Goal: Task Accomplishment & Management: Manage account settings

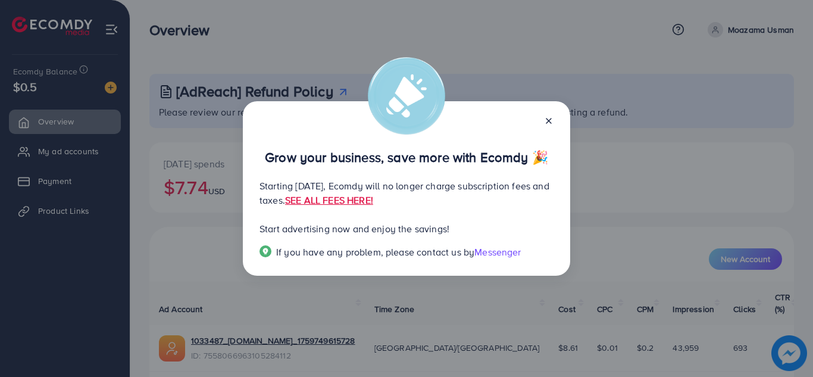
click at [548, 121] on line at bounding box center [549, 121] width 5 height 5
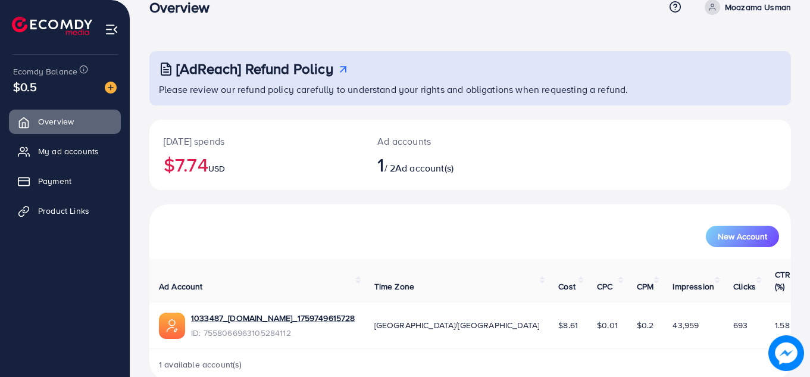
scroll to position [33, 0]
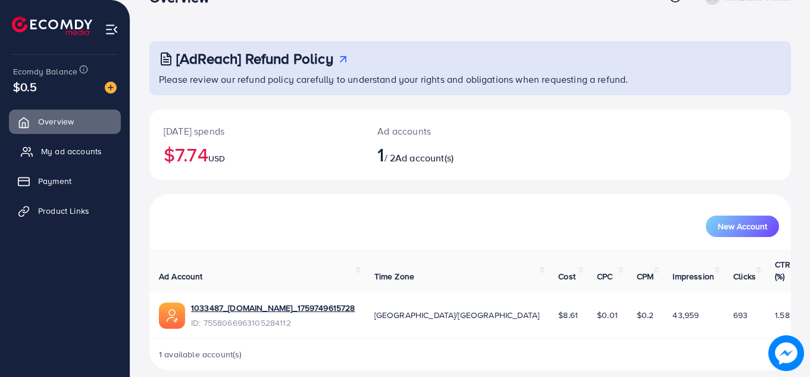
click at [77, 152] on span "My ad accounts" at bounding box center [71, 151] width 61 height 12
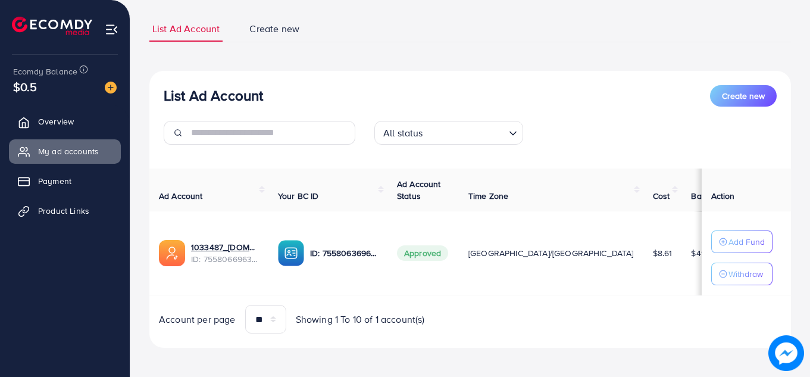
scroll to position [76, 0]
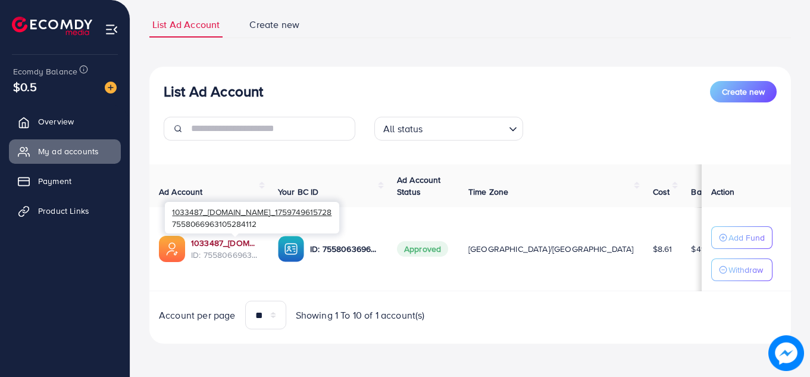
click at [258, 245] on link "1033487_mous.pk_1759749615728" at bounding box center [225, 243] width 68 height 12
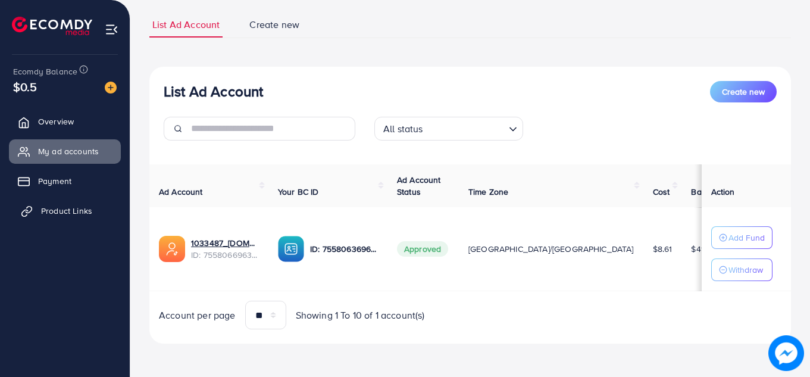
click at [83, 211] on span "Product Links" at bounding box center [66, 211] width 51 height 12
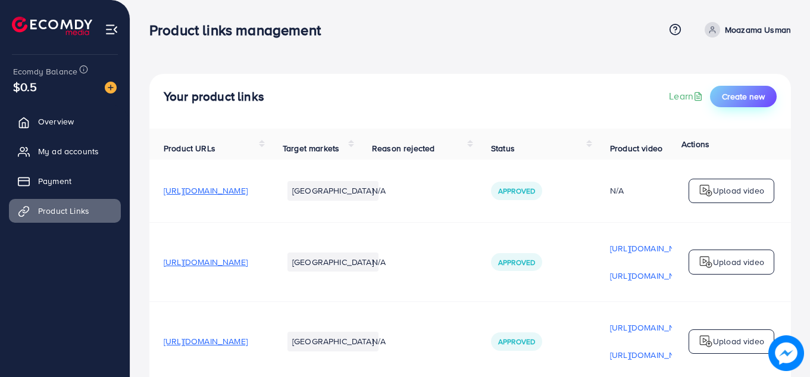
click at [729, 105] on button "Create new" at bounding box center [743, 96] width 67 height 21
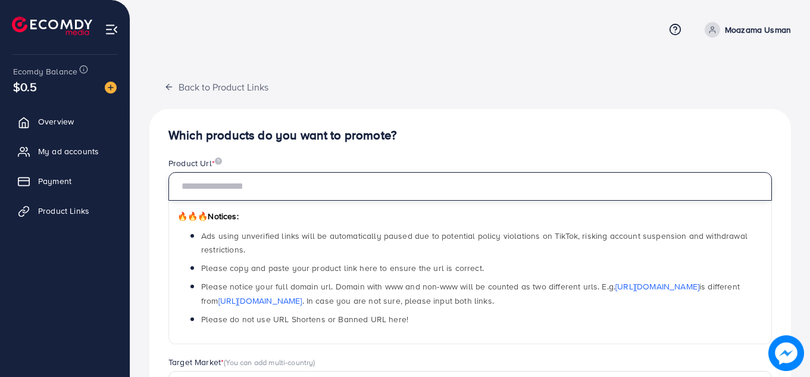
click at [310, 188] on input "text" at bounding box center [471, 186] width 604 height 29
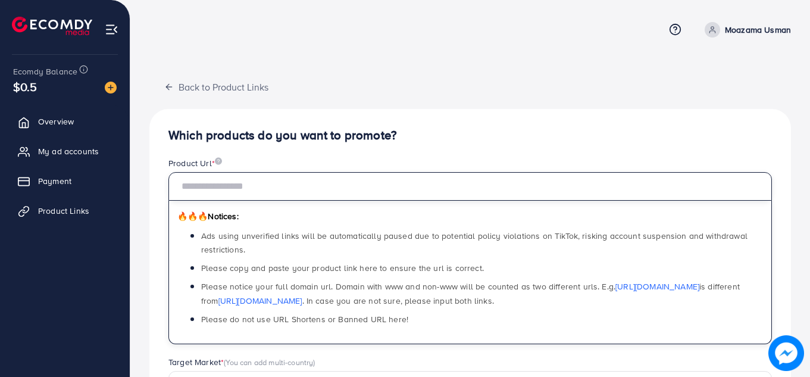
paste input "**********"
type input "**********"
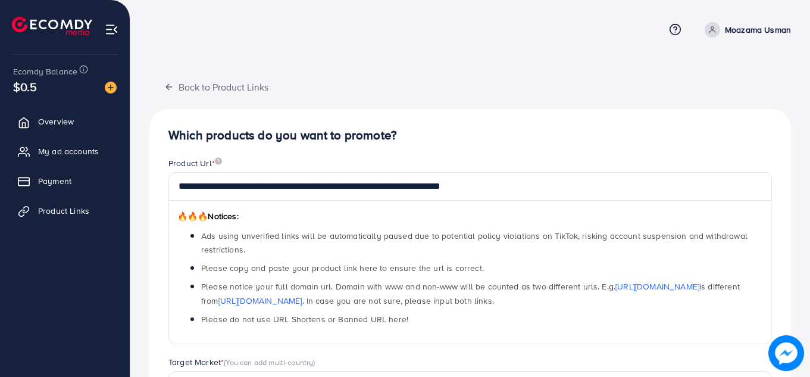
click at [479, 128] on h4 "Which products do you want to promote?" at bounding box center [471, 135] width 604 height 15
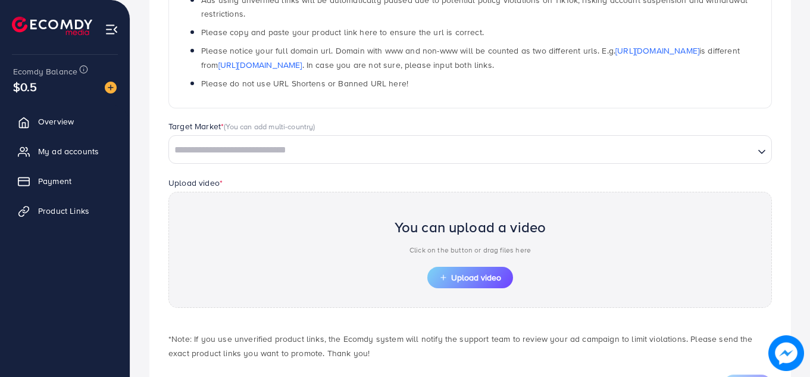
scroll to position [233, 0]
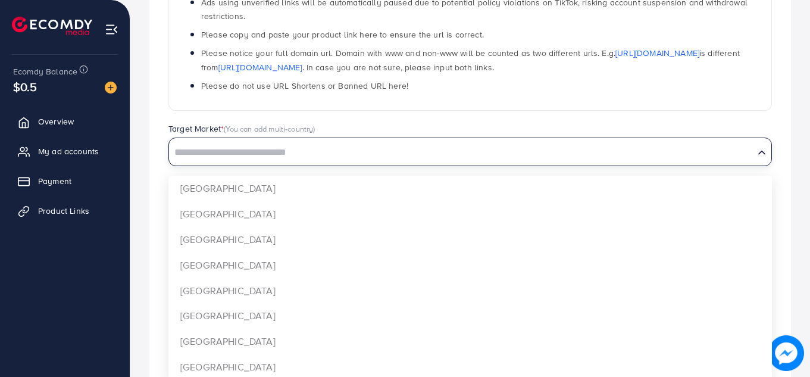
click at [447, 144] on input "Search for option" at bounding box center [461, 153] width 583 height 18
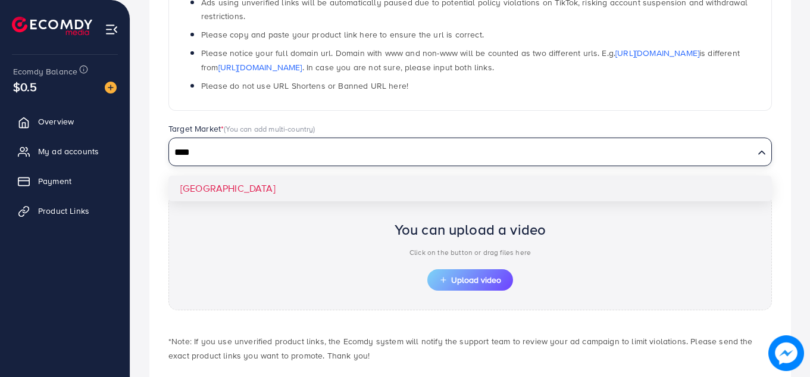
type input "****"
click at [269, 183] on div "**********" at bounding box center [470, 147] width 642 height 542
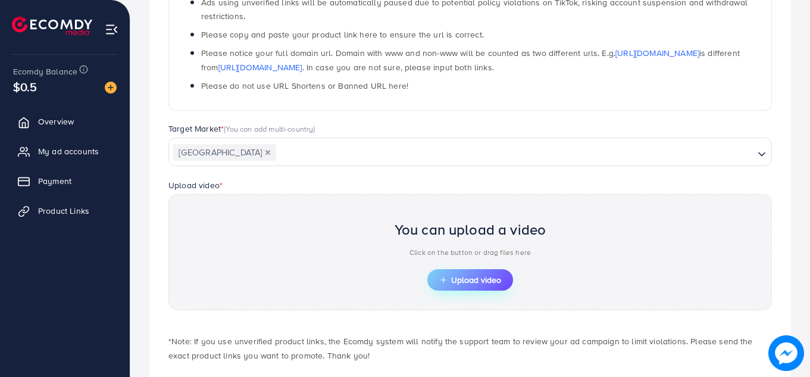
click at [454, 276] on span "Upload video" at bounding box center [470, 280] width 62 height 8
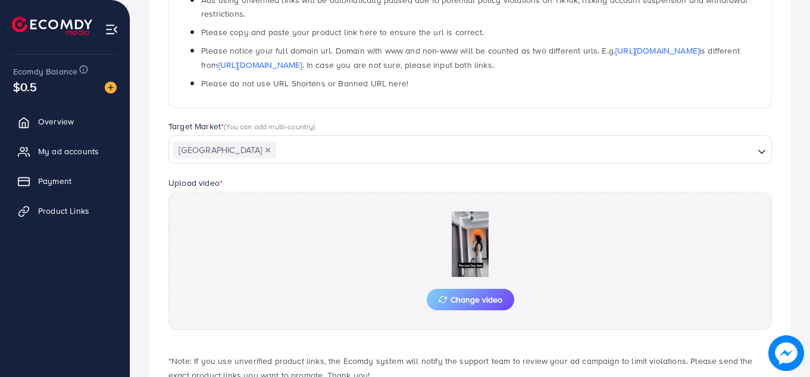
scroll to position [315, 0]
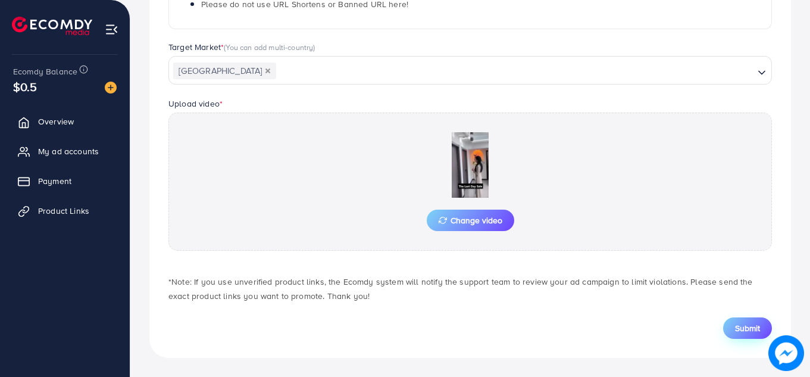
click at [734, 328] on button "Submit" at bounding box center [748, 327] width 49 height 21
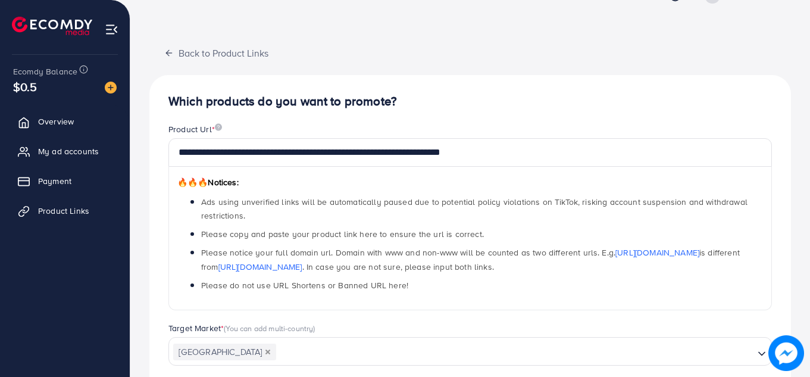
scroll to position [33, 0]
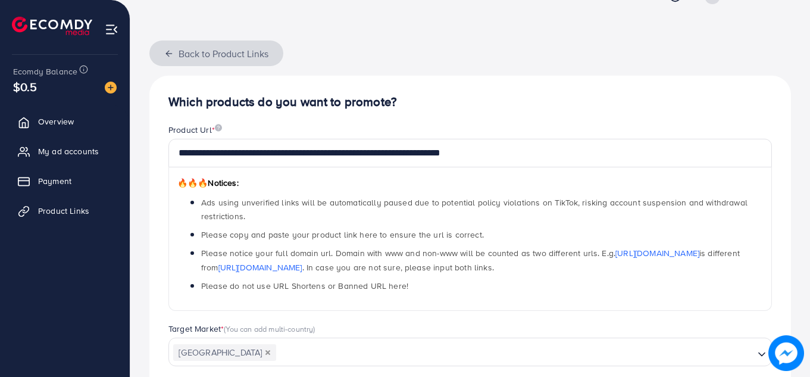
click at [176, 51] on button "Back to Product Links" at bounding box center [216, 53] width 134 height 26
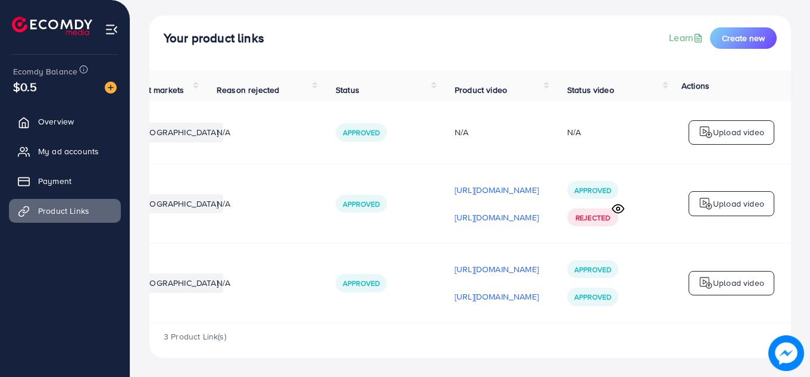
scroll to position [0, 301]
click at [698, 201] on div "Upload video" at bounding box center [732, 203] width 86 height 25
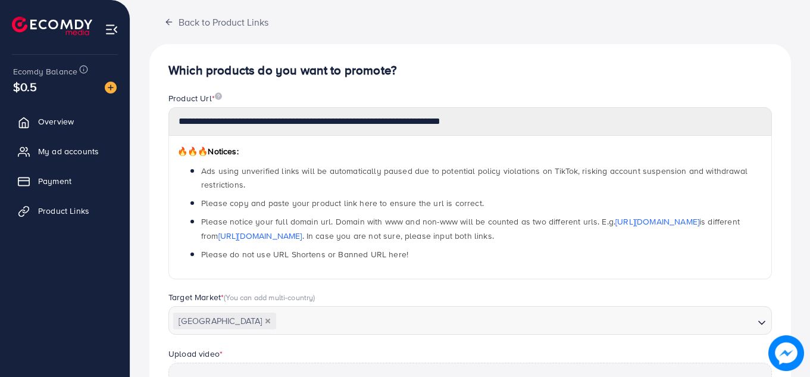
scroll to position [420, 0]
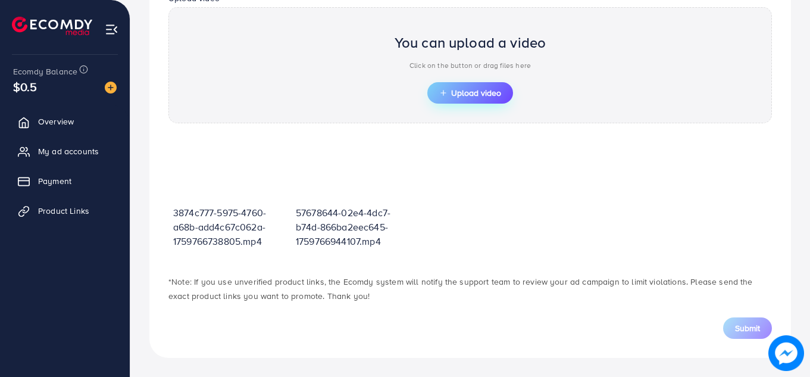
click at [484, 96] on span "Upload video" at bounding box center [470, 93] width 62 height 8
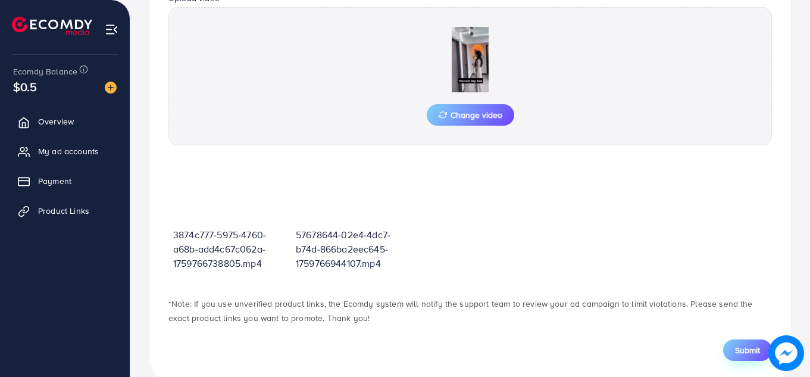
click at [746, 353] on span "Submit" at bounding box center [747, 350] width 25 height 12
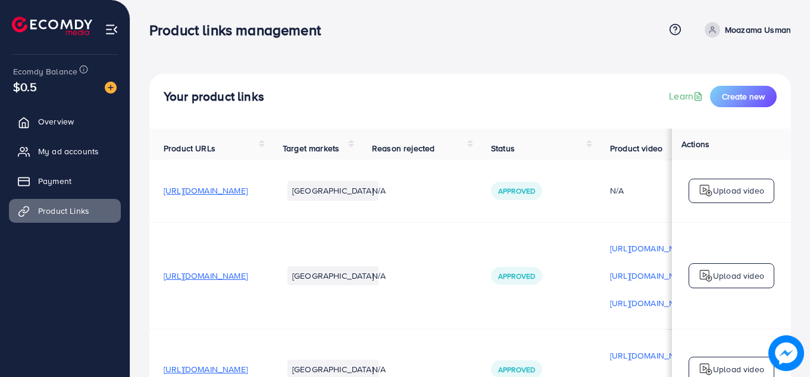
click at [703, 276] on img at bounding box center [706, 276] width 14 height 14
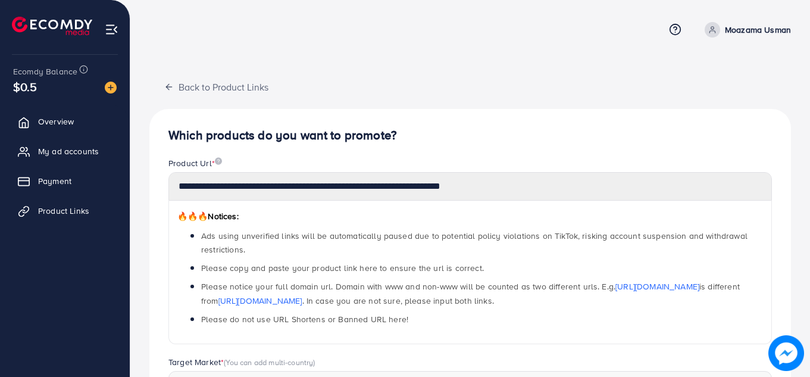
scroll to position [420, 0]
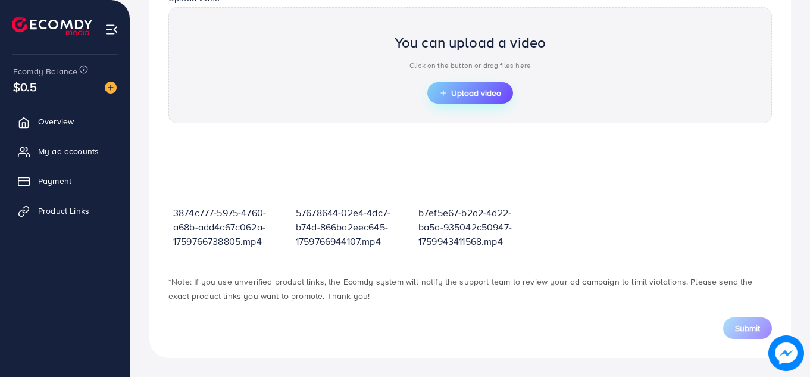
click at [487, 102] on button "Upload video" at bounding box center [471, 92] width 86 height 21
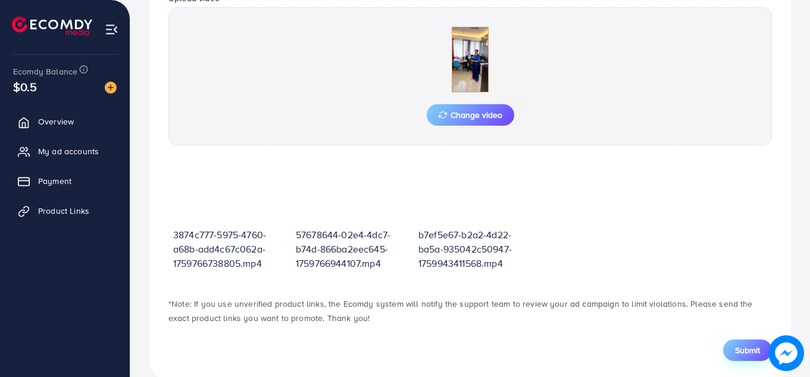
click at [741, 348] on span "Submit" at bounding box center [747, 350] width 25 height 12
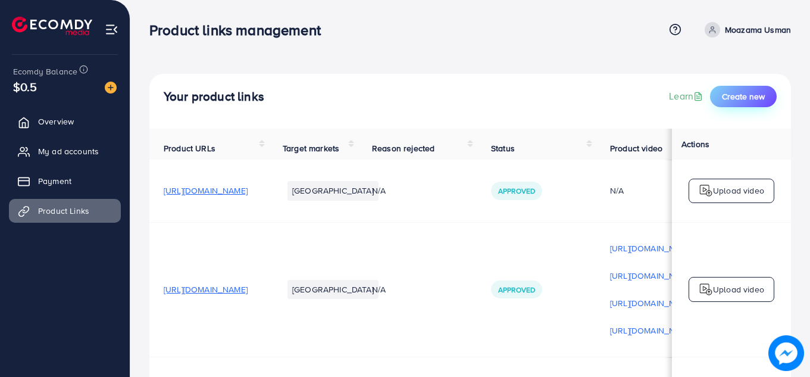
click at [747, 96] on span "Create new" at bounding box center [743, 97] width 43 height 12
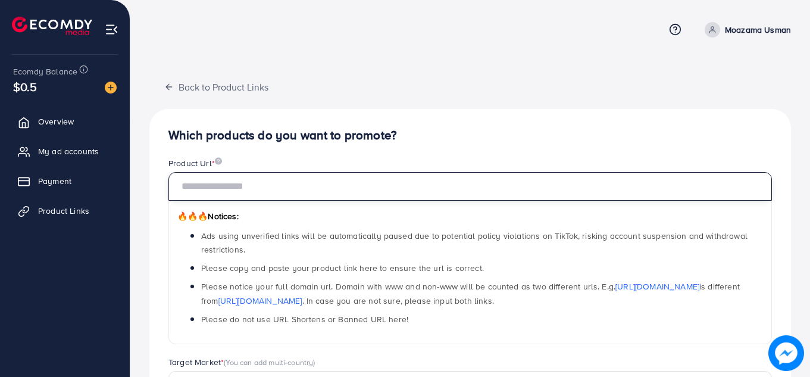
click at [295, 183] on input "text" at bounding box center [471, 186] width 604 height 29
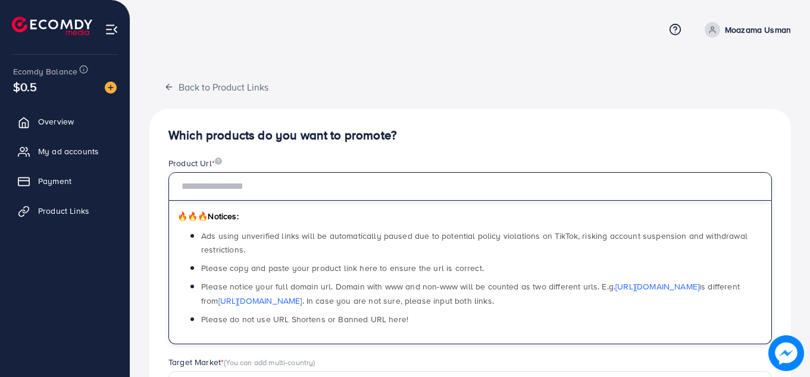
paste input "**********"
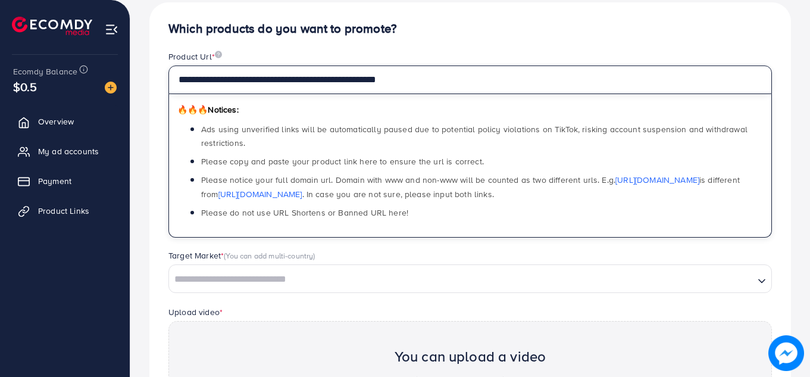
scroll to position [258, 0]
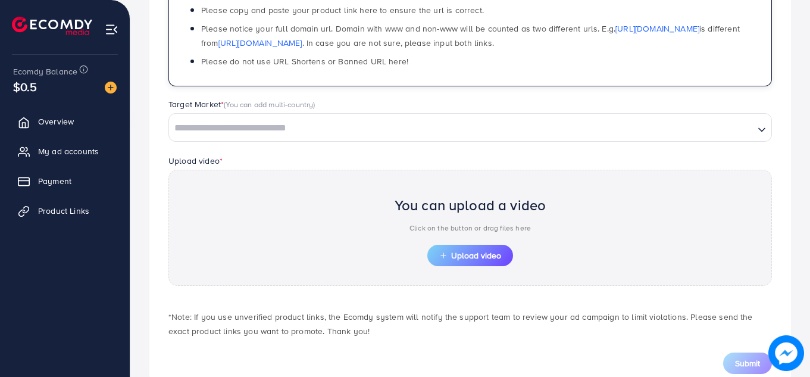
type input "**********"
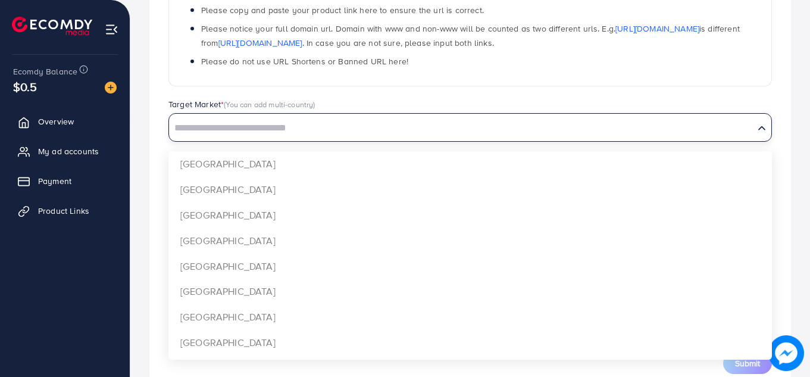
click at [369, 131] on input "Search for option" at bounding box center [461, 128] width 583 height 18
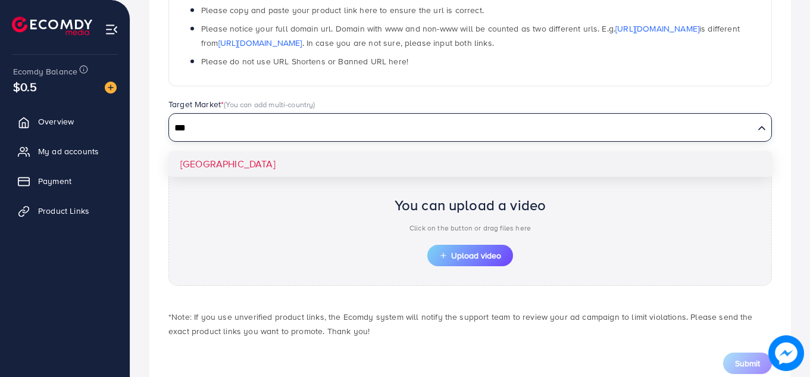
type input "***"
click at [295, 158] on div "**********" at bounding box center [470, 122] width 642 height 542
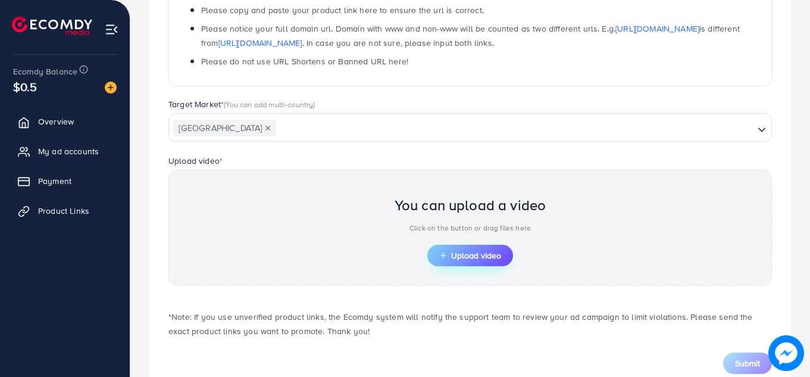
click at [475, 251] on span "Upload video" at bounding box center [470, 255] width 62 height 8
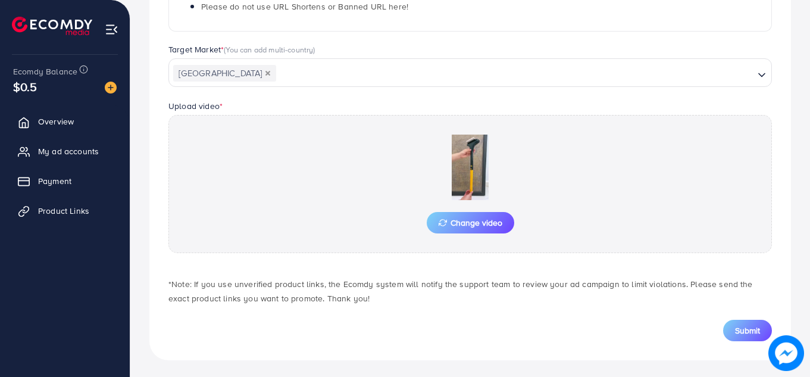
scroll to position [315, 0]
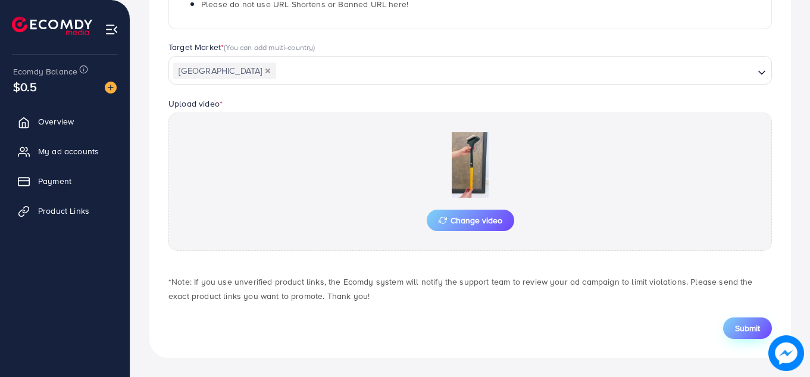
click at [738, 326] on span "Submit" at bounding box center [747, 328] width 25 height 12
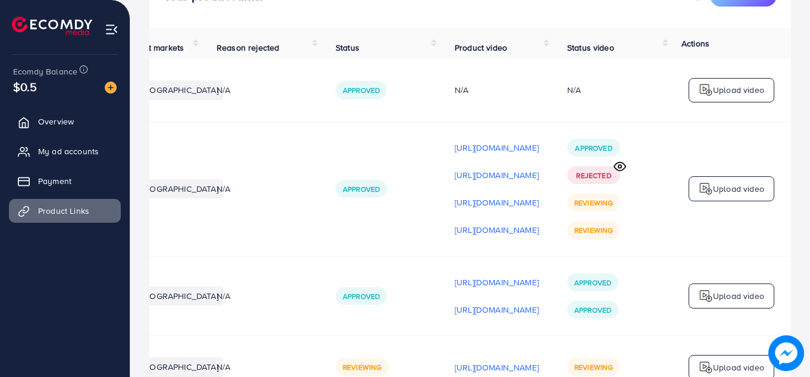
scroll to position [183, 0]
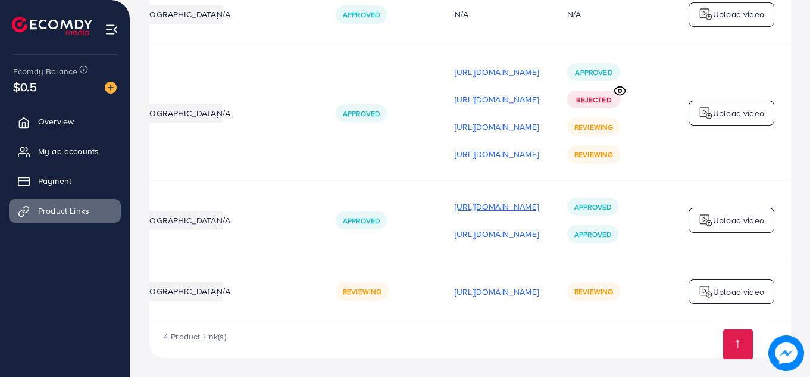
scroll to position [183, 0]
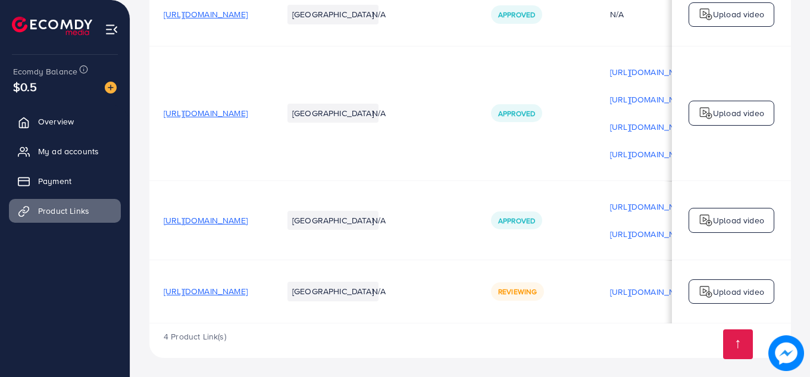
scroll to position [0, 301]
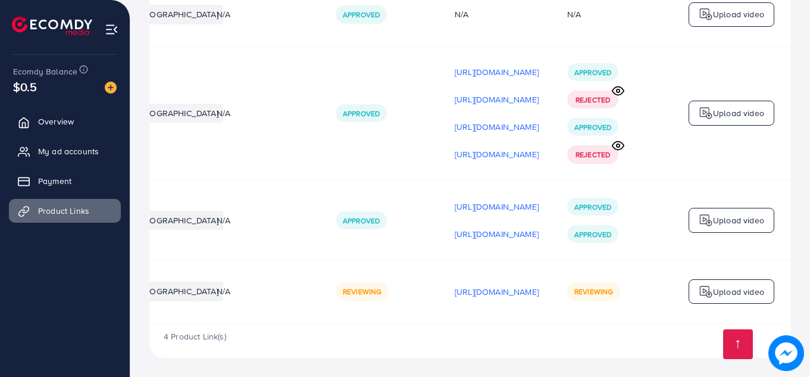
click at [616, 143] on icon at bounding box center [618, 145] width 13 height 13
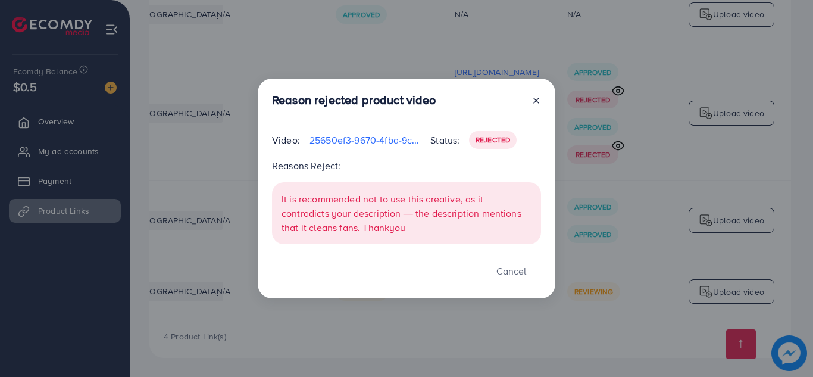
click at [535, 101] on icon at bounding box center [537, 101] width 10 height 10
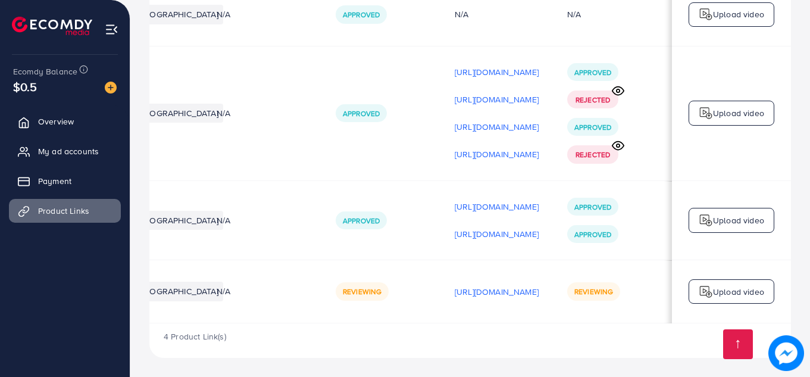
scroll to position [0, 301]
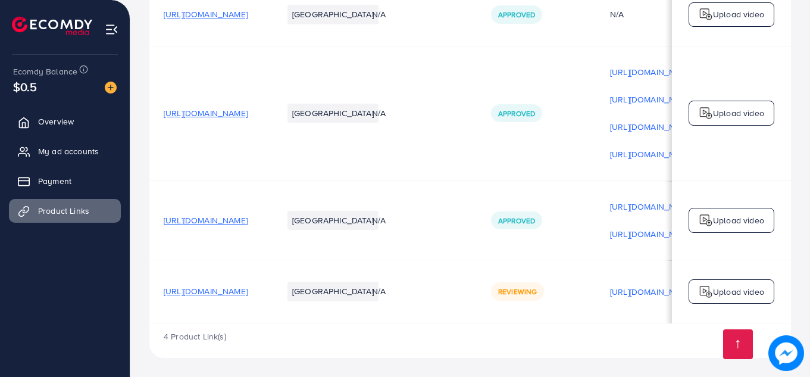
scroll to position [0, 301]
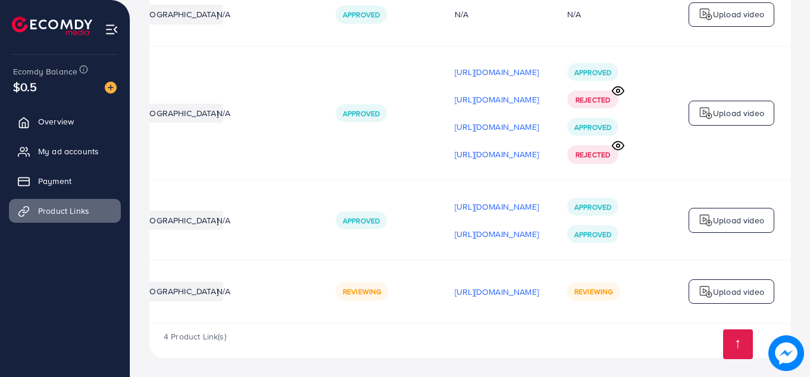
click at [596, 127] on span "Approved" at bounding box center [593, 127] width 37 height 10
click at [487, 125] on p "[URL][DOMAIN_NAME]" at bounding box center [497, 127] width 84 height 14
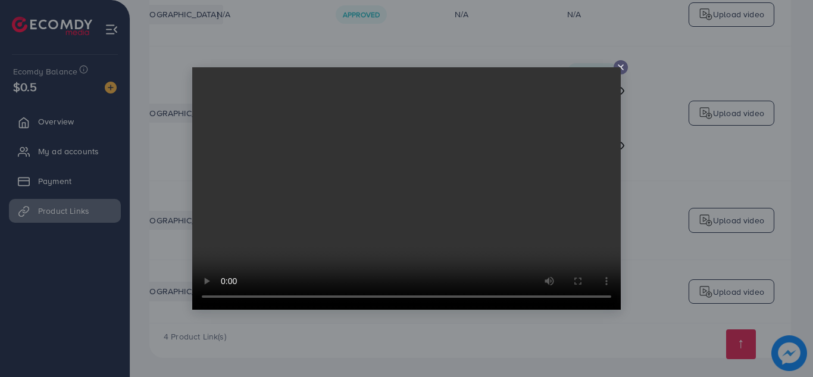
click at [619, 66] on icon at bounding box center [621, 68] width 10 height 10
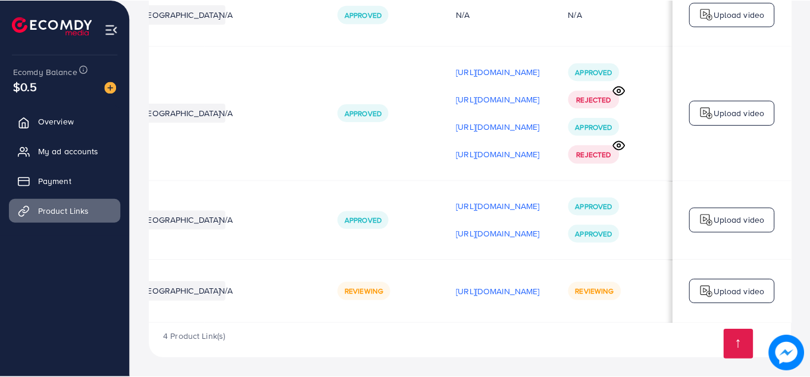
scroll to position [0, 298]
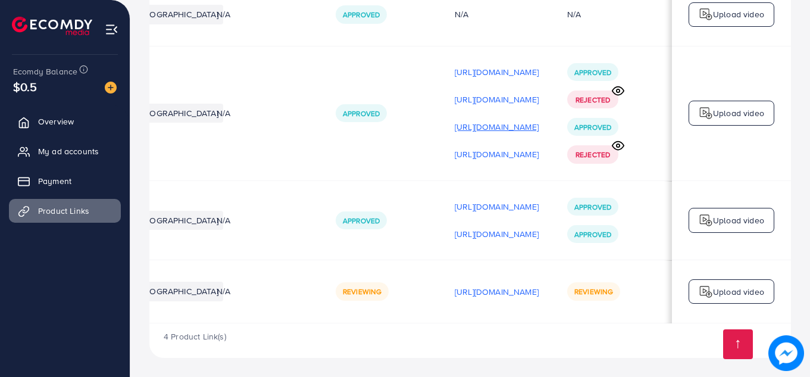
click at [475, 129] on p "[URL][DOMAIN_NAME]" at bounding box center [497, 127] width 84 height 14
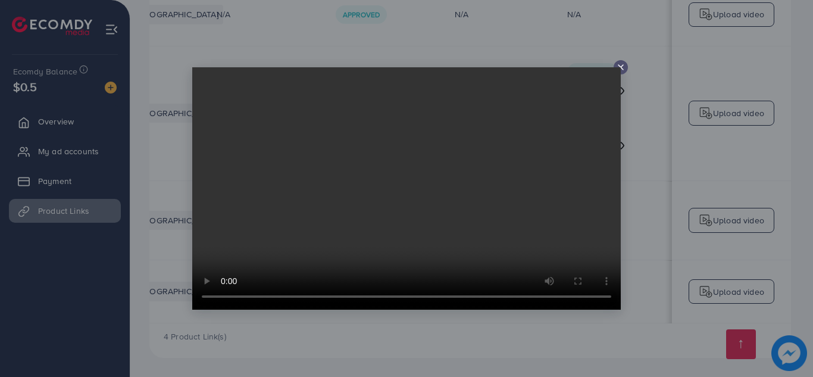
click at [622, 71] on icon at bounding box center [621, 68] width 10 height 10
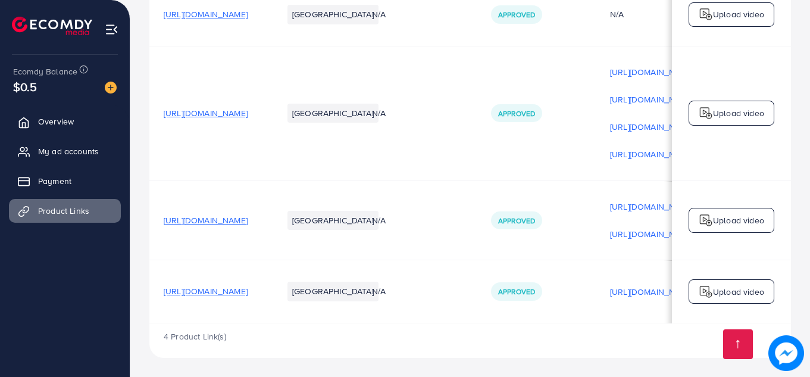
click at [248, 113] on span "[URL][DOMAIN_NAME]" at bounding box center [206, 113] width 84 height 12
click at [248, 286] on span "[URL][DOMAIN_NAME]" at bounding box center [206, 291] width 84 height 12
